Goal: Task Accomplishment & Management: Use online tool/utility

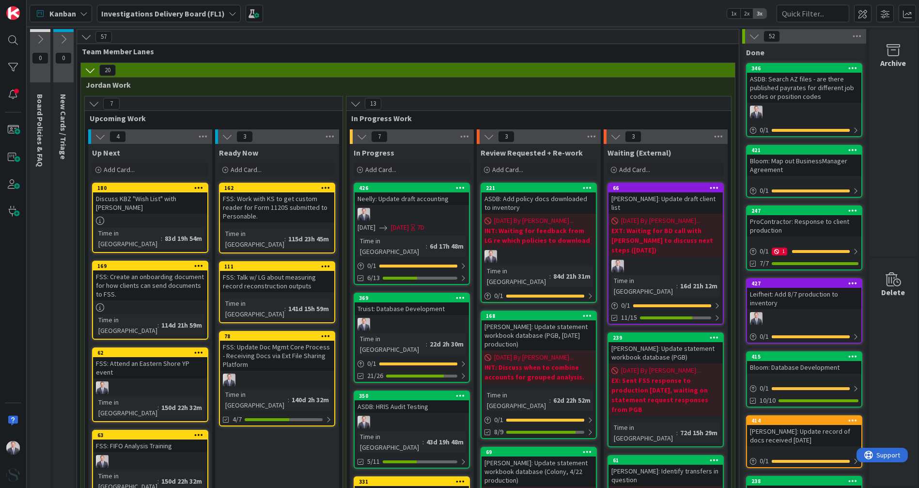
scroll to position [155, 0]
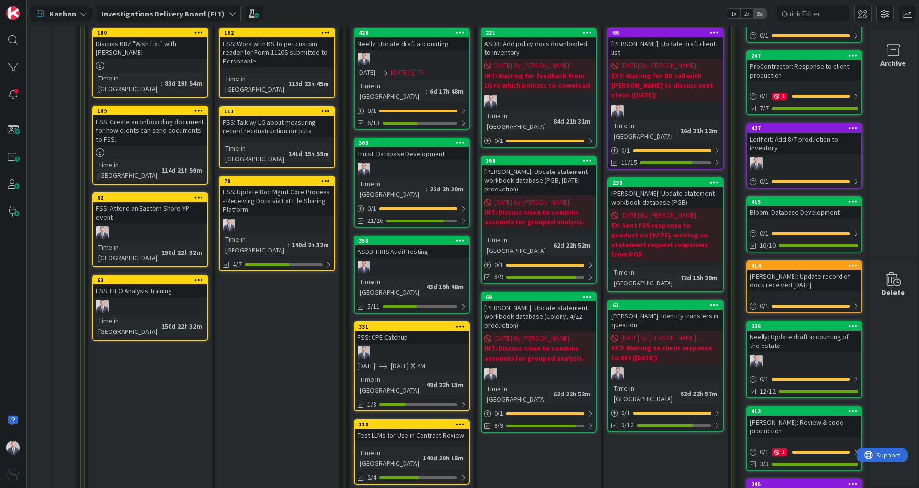
click at [426, 46] on div "Neelly: Update draft accounting" at bounding box center [411, 43] width 114 height 13
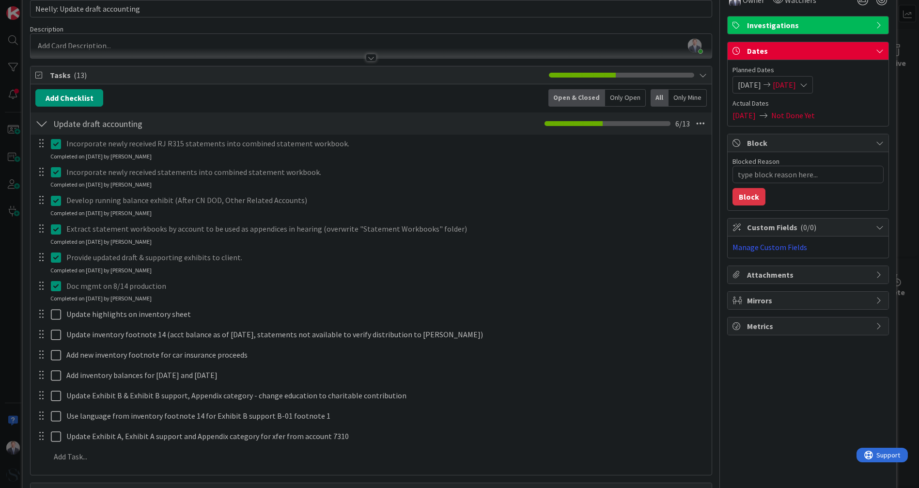
scroll to position [108, 0]
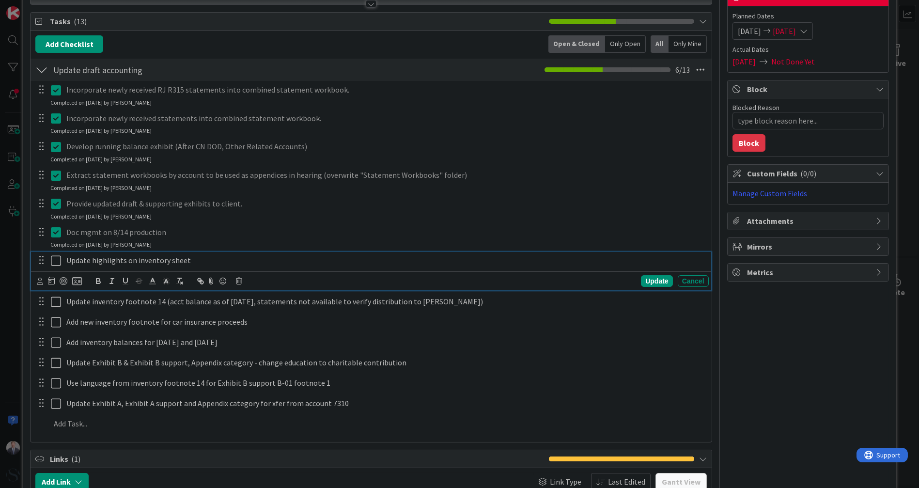
click at [55, 262] on icon at bounding box center [58, 261] width 15 height 12
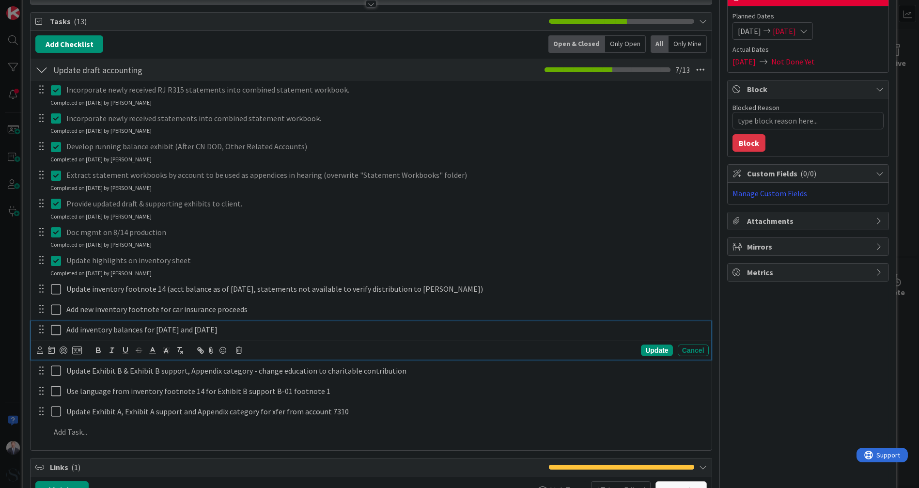
click at [52, 327] on icon at bounding box center [58, 330] width 15 height 12
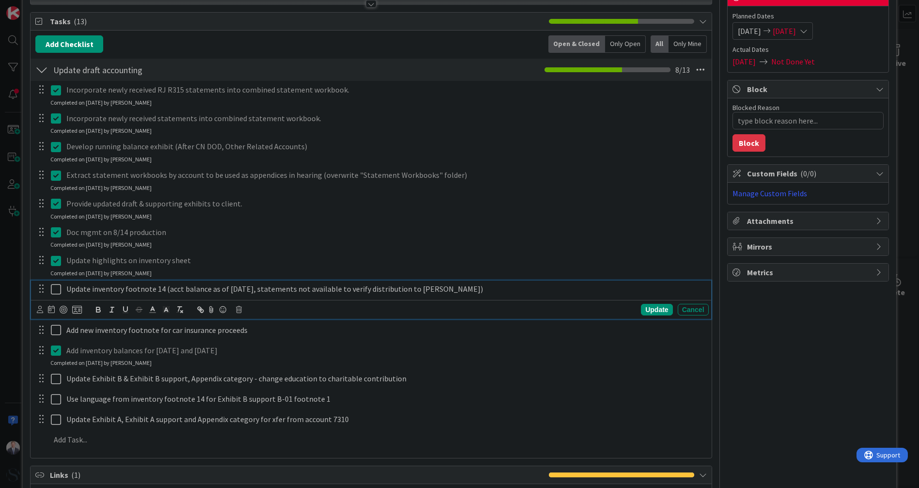
click at [52, 290] on icon at bounding box center [58, 289] width 15 height 12
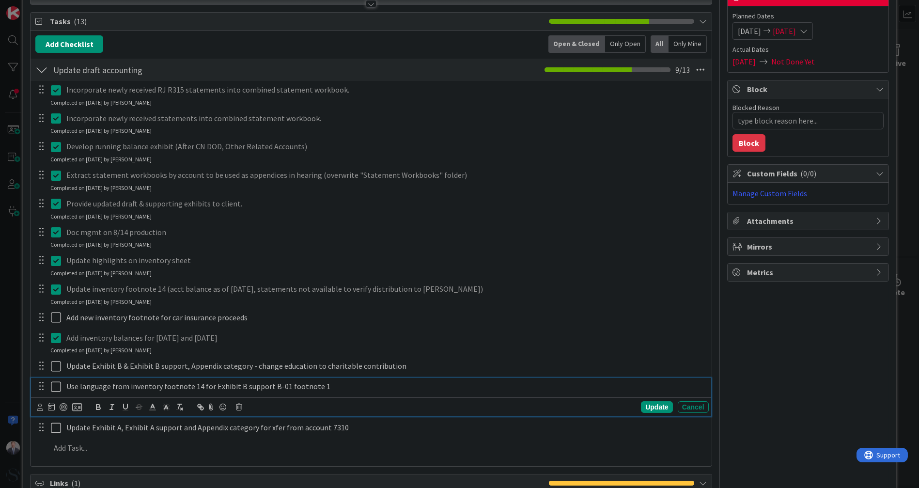
click at [52, 382] on icon at bounding box center [58, 387] width 15 height 12
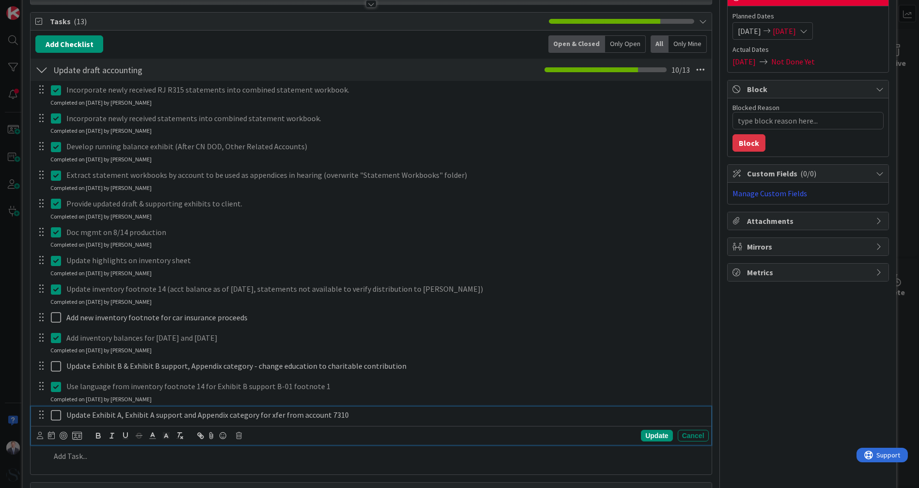
click at [56, 418] on icon at bounding box center [58, 415] width 15 height 12
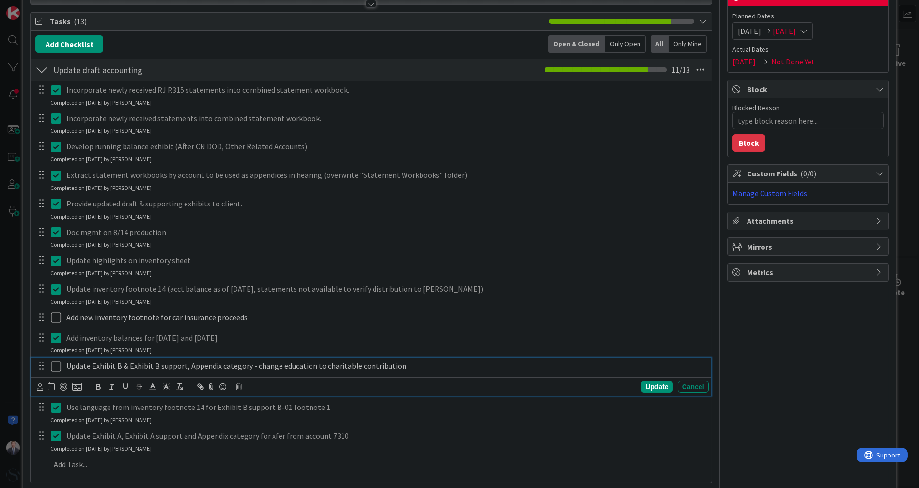
click at [53, 367] on icon at bounding box center [58, 366] width 15 height 12
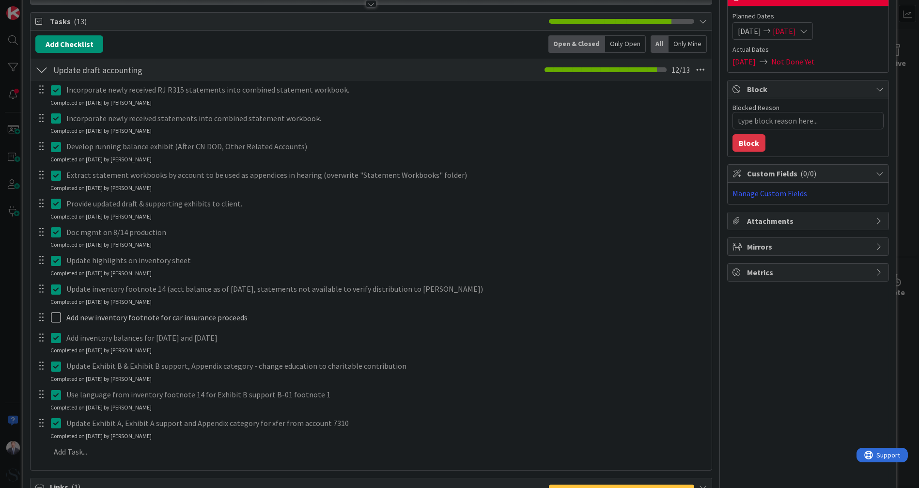
type textarea "x"
